Goal: Task Accomplishment & Management: Use online tool/utility

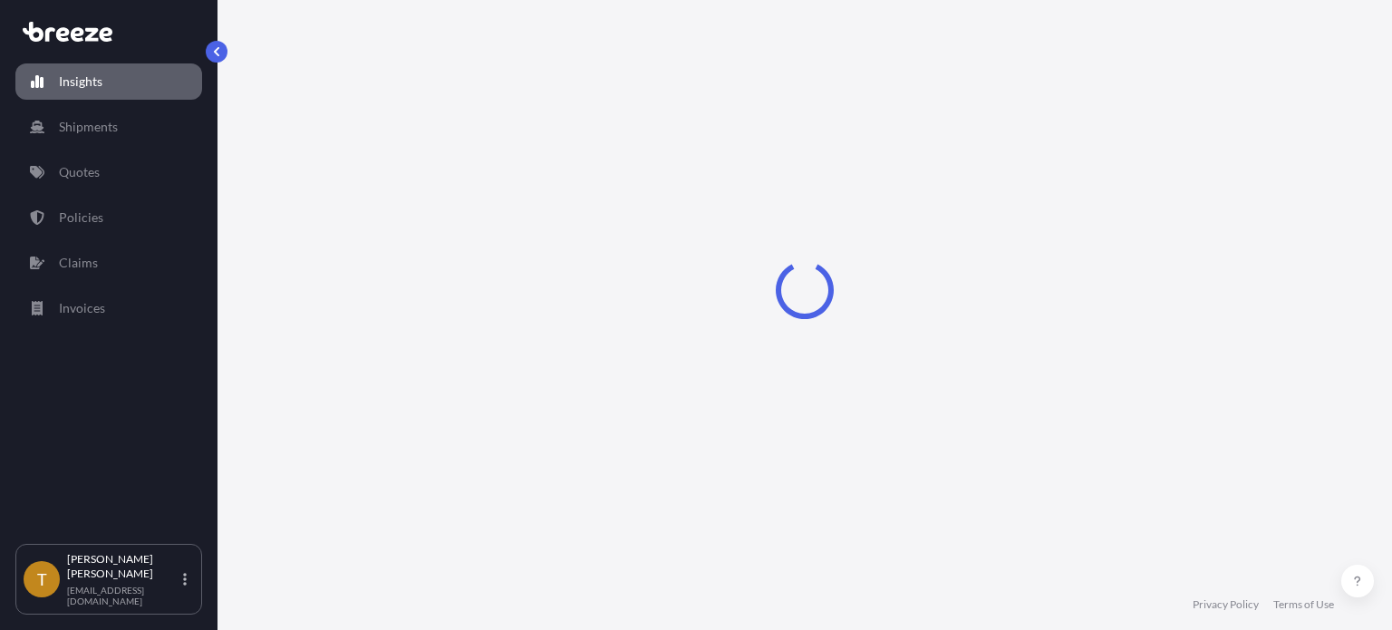
select select "2025"
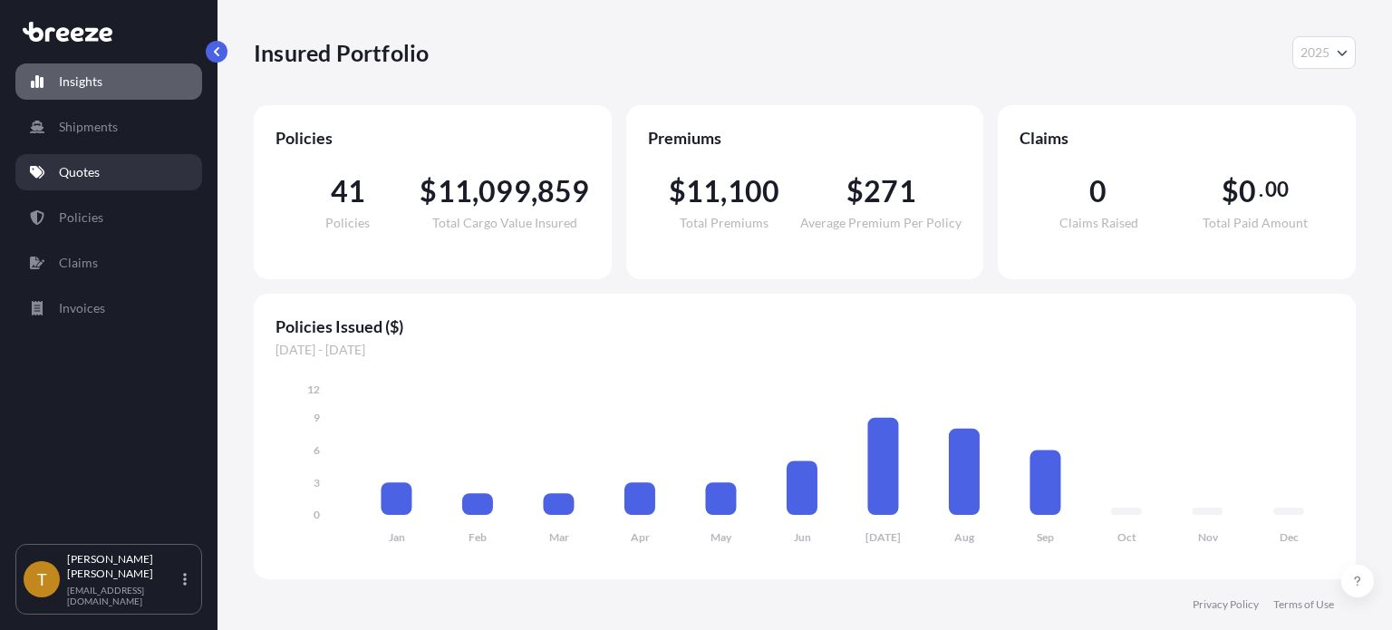
click at [89, 178] on p "Quotes" at bounding box center [79, 172] width 41 height 18
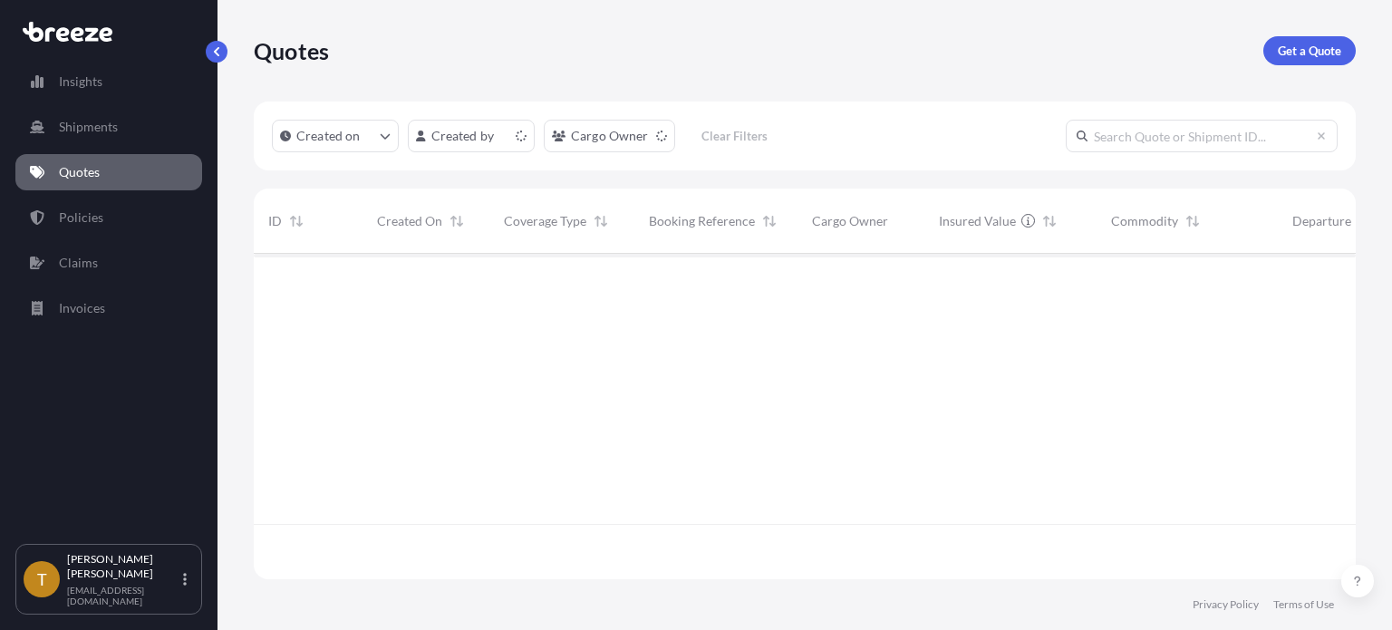
scroll to position [322, 1087]
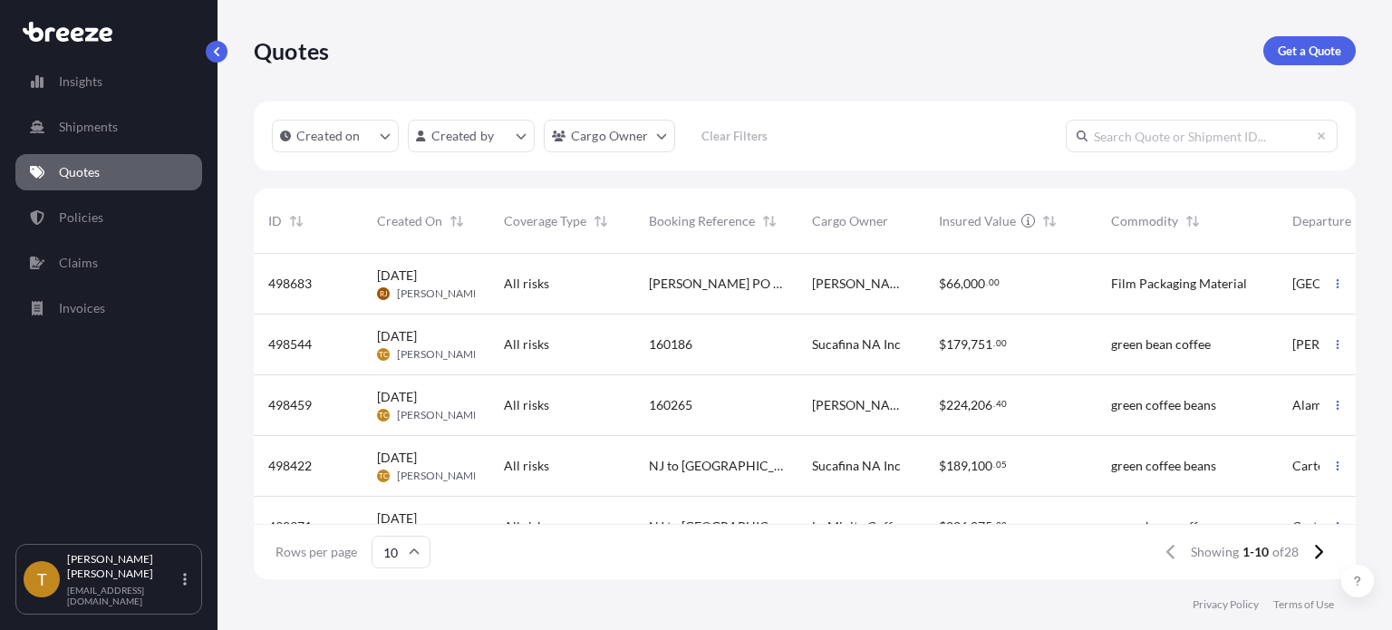
click at [699, 407] on div "160265" at bounding box center [716, 405] width 134 height 18
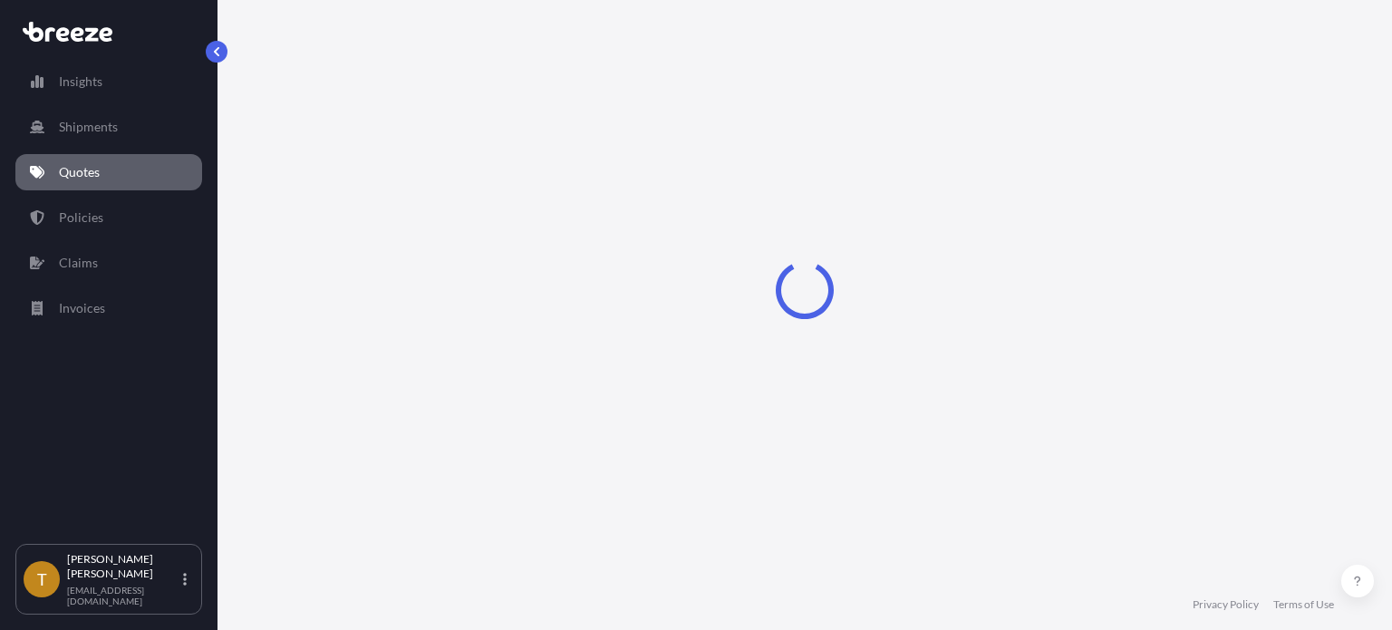
select select "Rail"
select select "2"
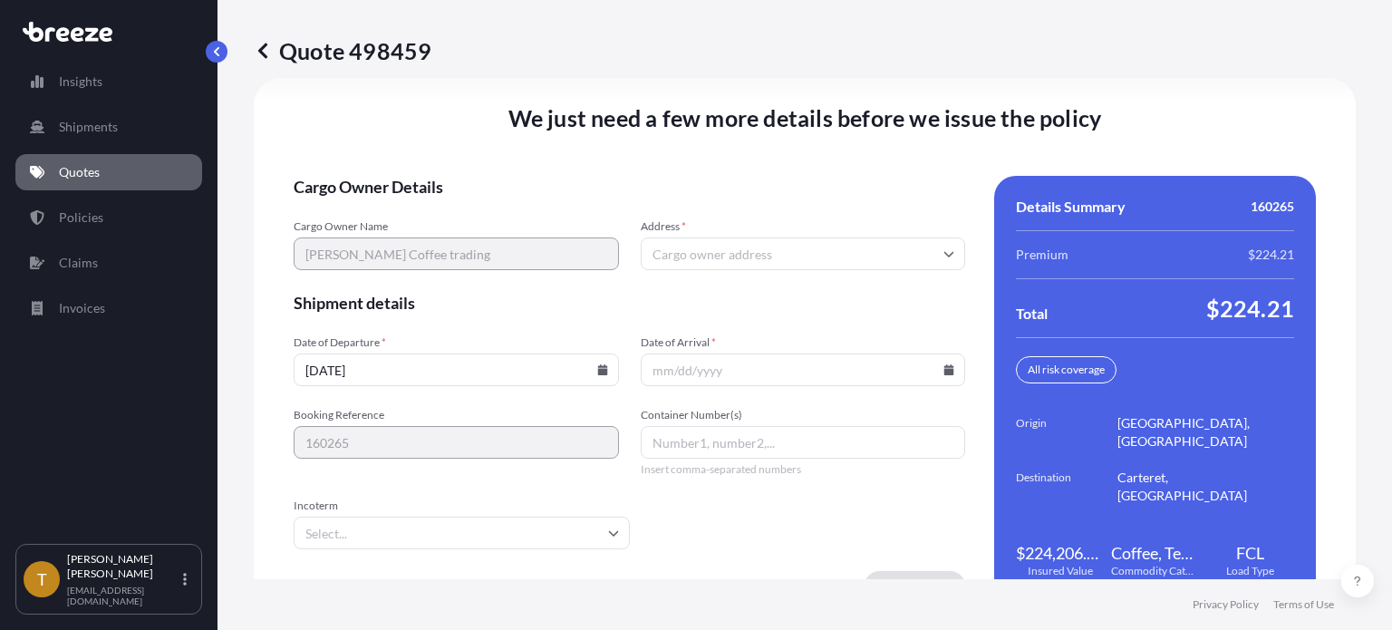
scroll to position [2699, 0]
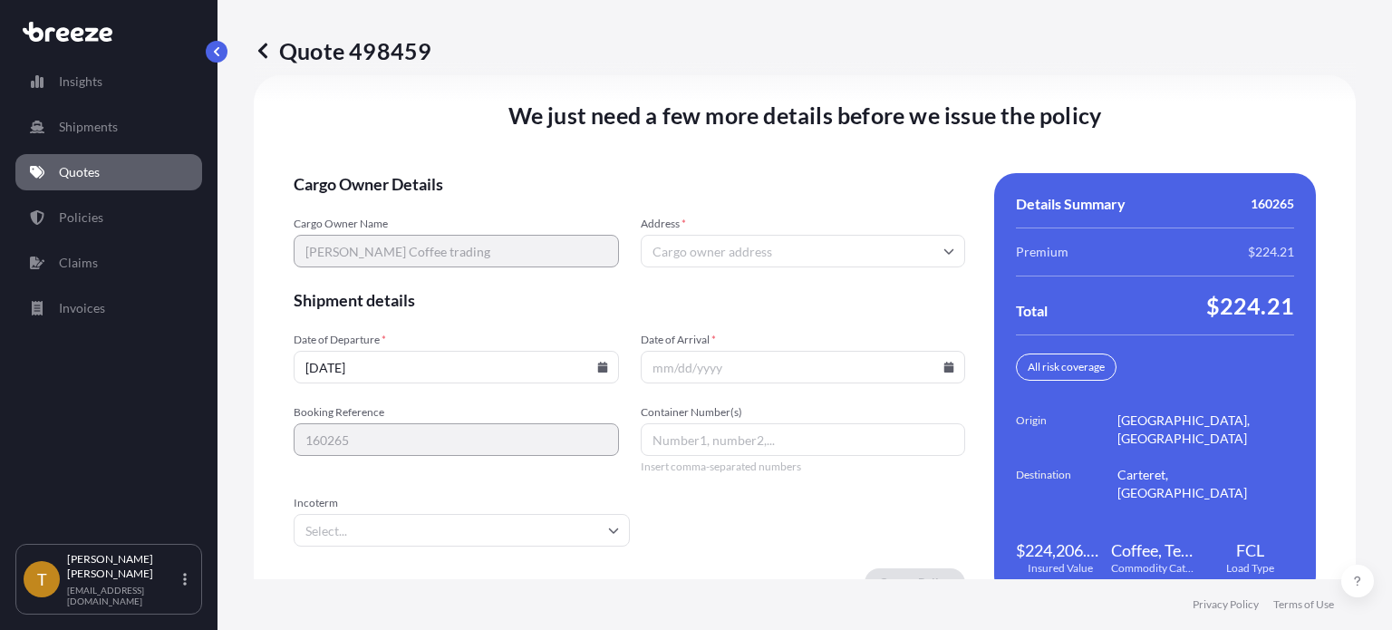
click at [708, 238] on input "Address *" at bounding box center [803, 251] width 325 height 33
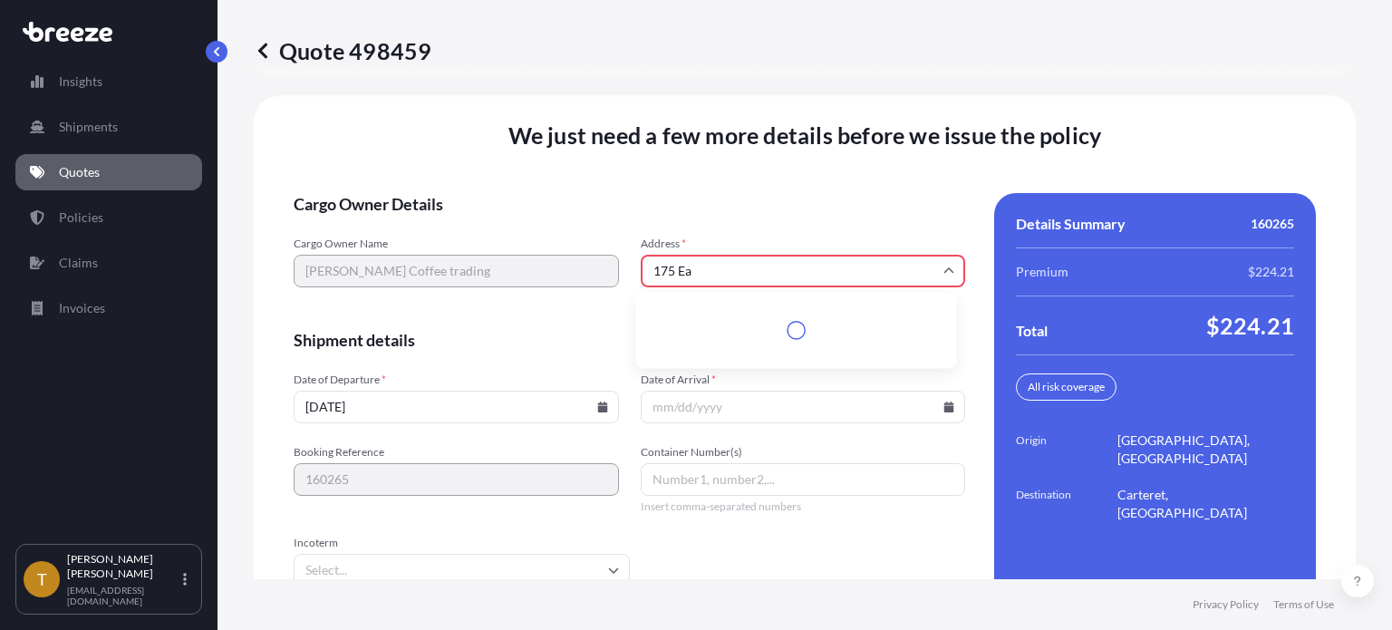
scroll to position [2718, 0]
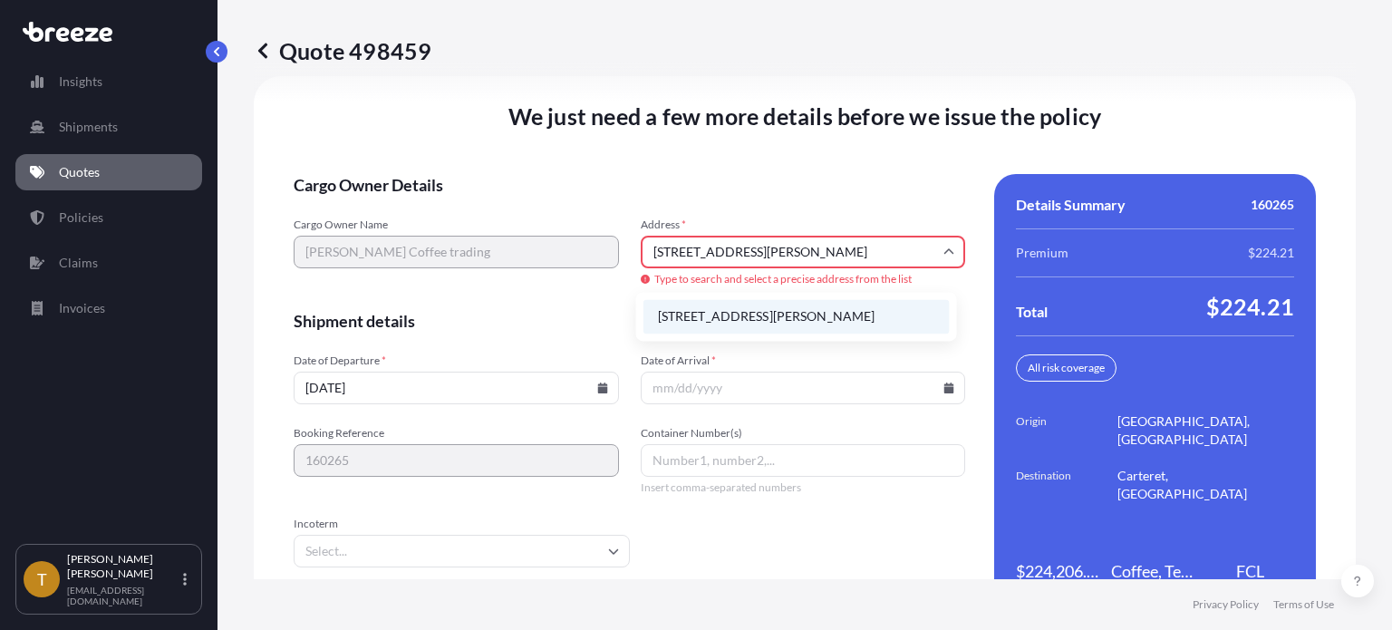
click at [761, 323] on li "[STREET_ADDRESS][PERSON_NAME]" at bounding box center [796, 316] width 306 height 34
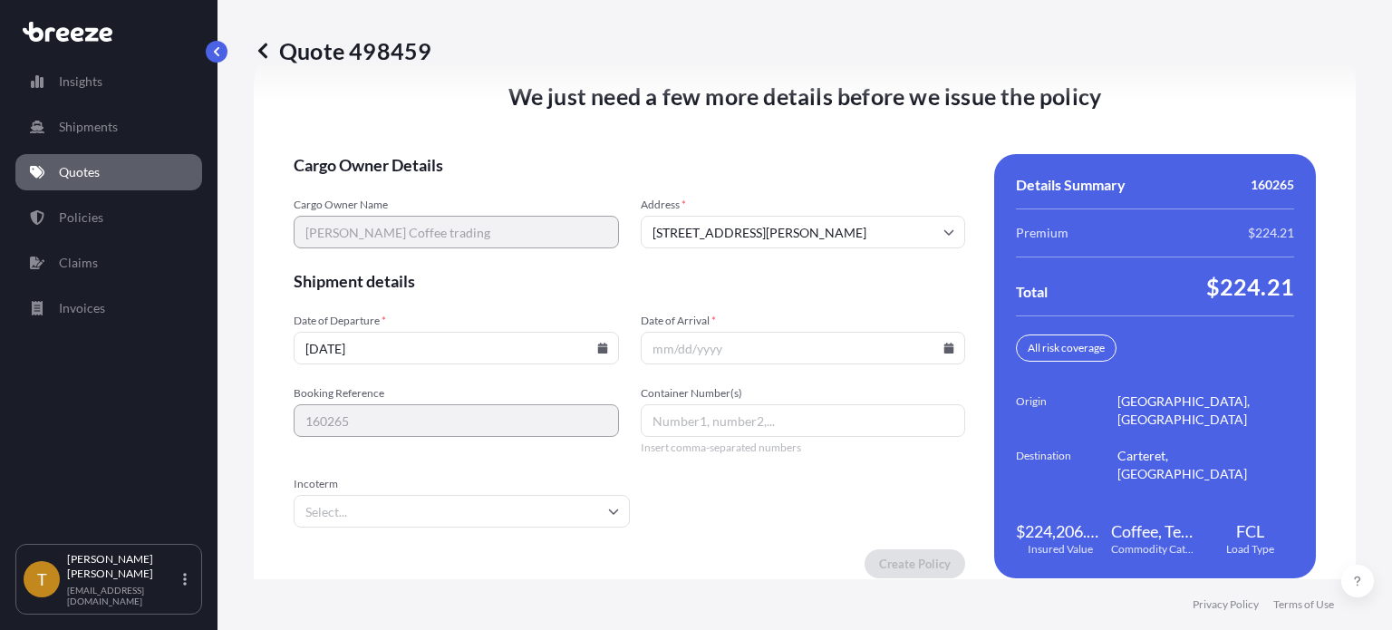
type input "[STREET_ADDRESS][PERSON_NAME]"
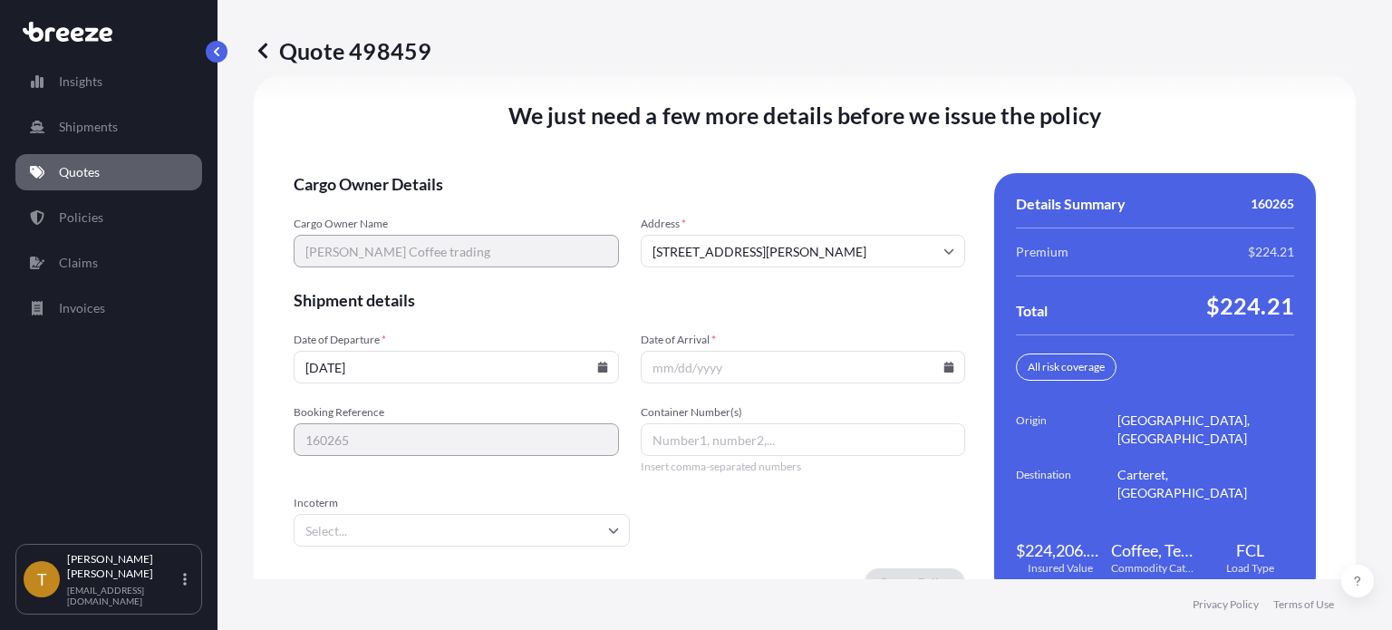
click at [780, 359] on input "Date of Arrival *" at bounding box center [803, 367] width 325 height 33
click at [944, 364] on icon at bounding box center [949, 367] width 10 height 11
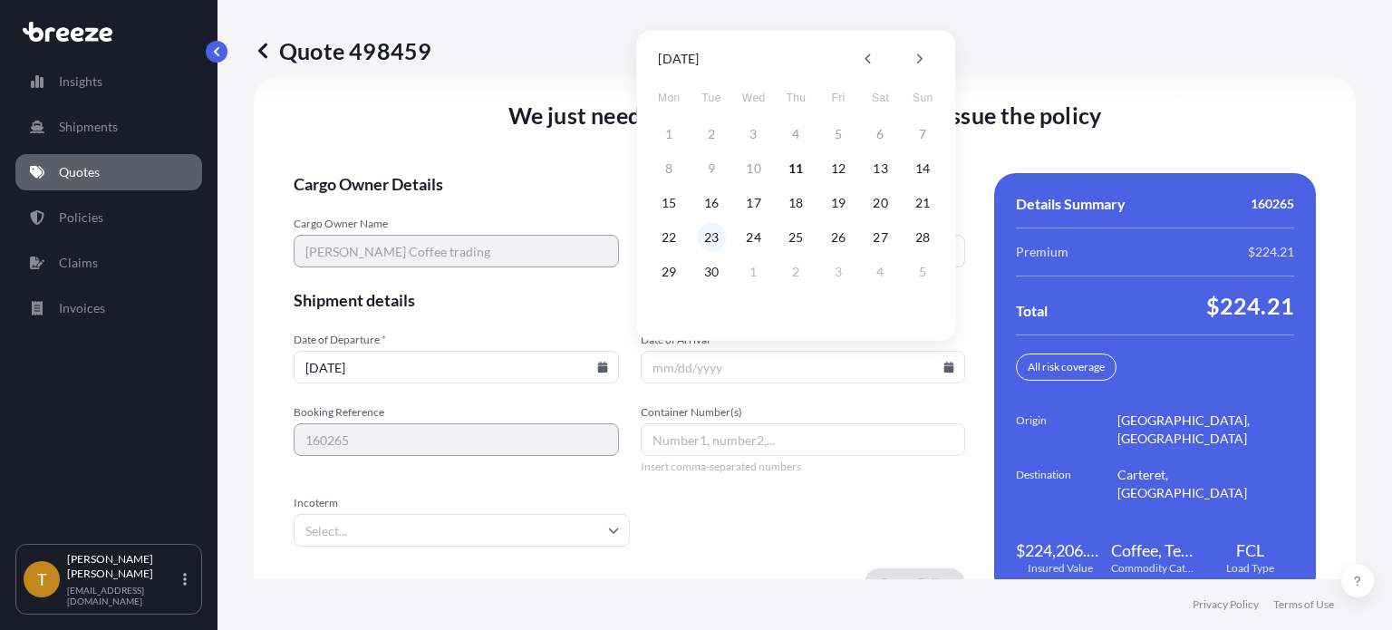
click at [717, 239] on button "23" at bounding box center [711, 237] width 29 height 29
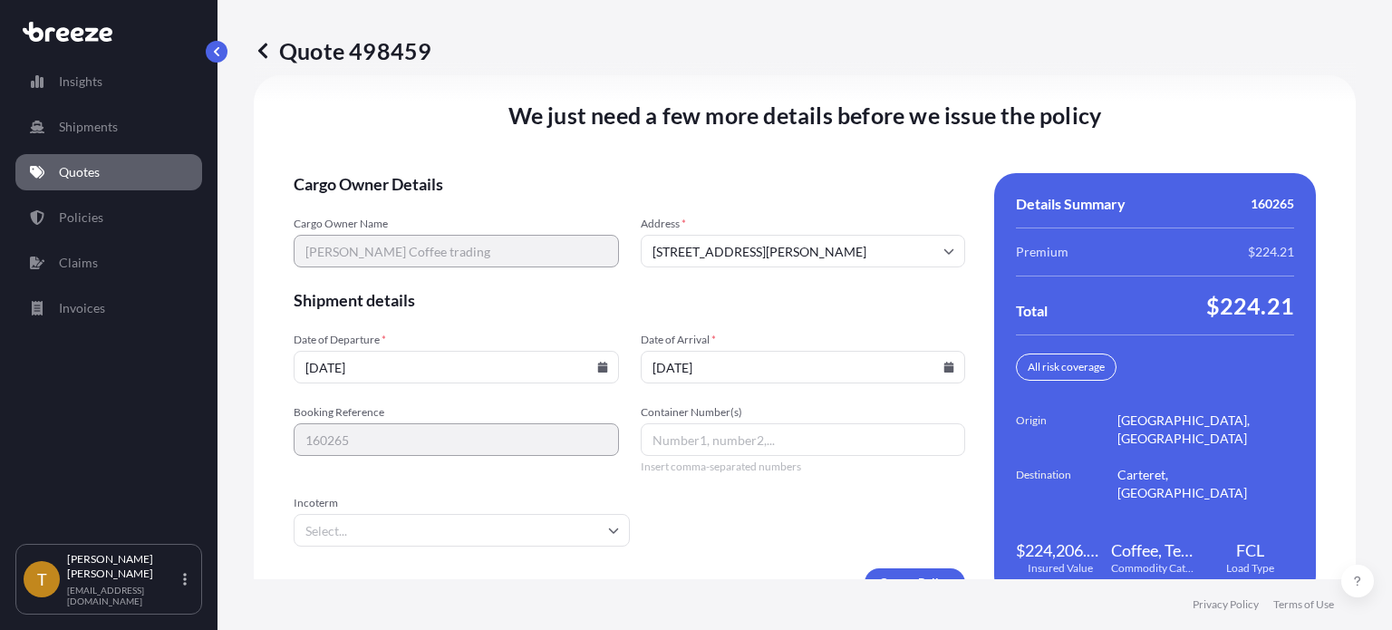
type input "[DATE]"
click at [703, 445] on input "Container Number(s)" at bounding box center [803, 439] width 325 height 33
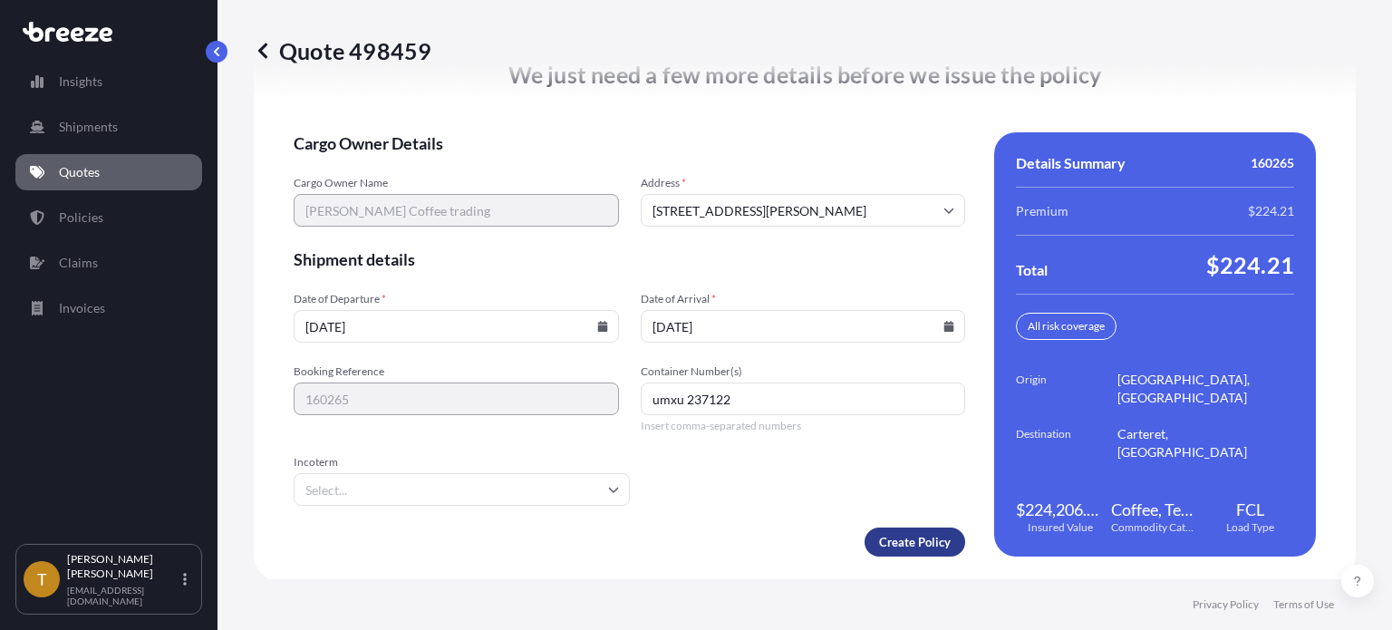
type input "umxu 237122"
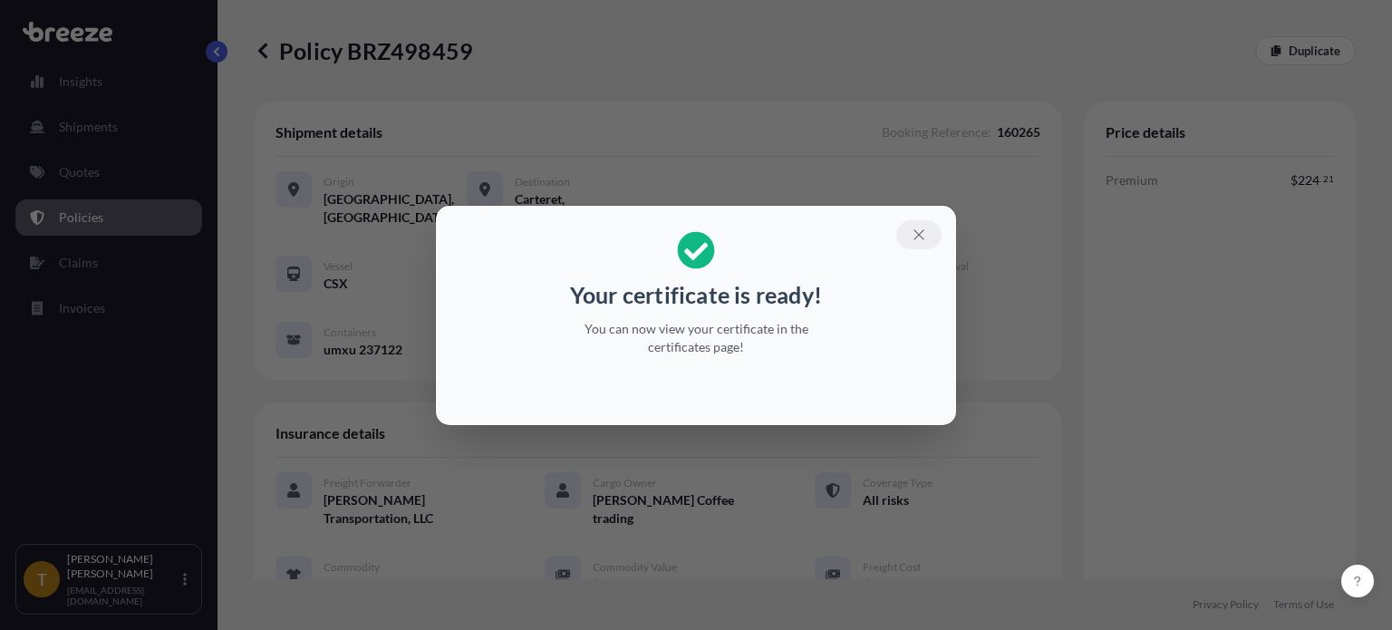
click at [932, 234] on button "button" at bounding box center [918, 234] width 45 height 29
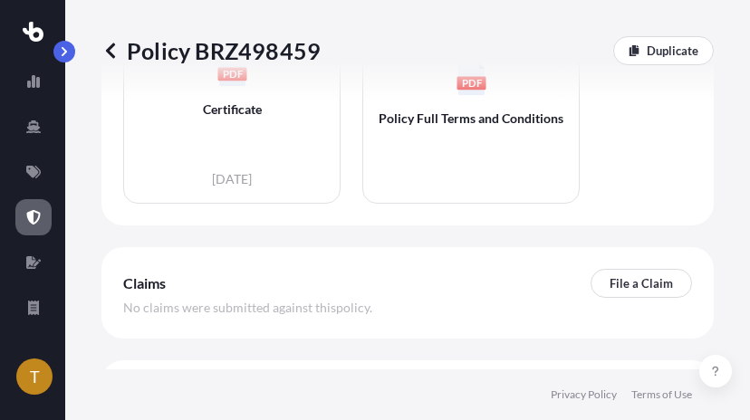
scroll to position [1306, 0]
